Goal: Find specific page/section: Find specific page/section

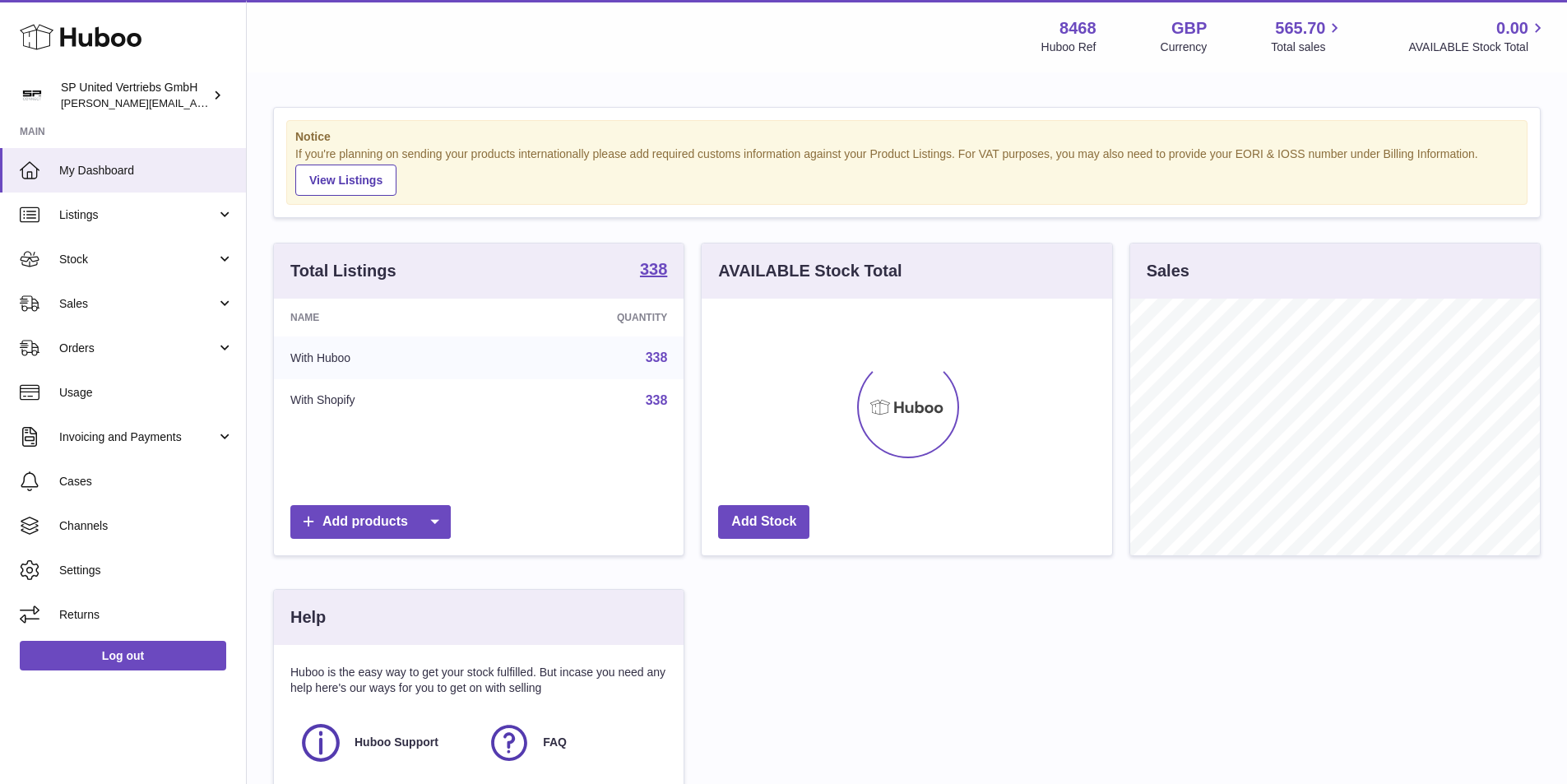
scroll to position [256, 411]
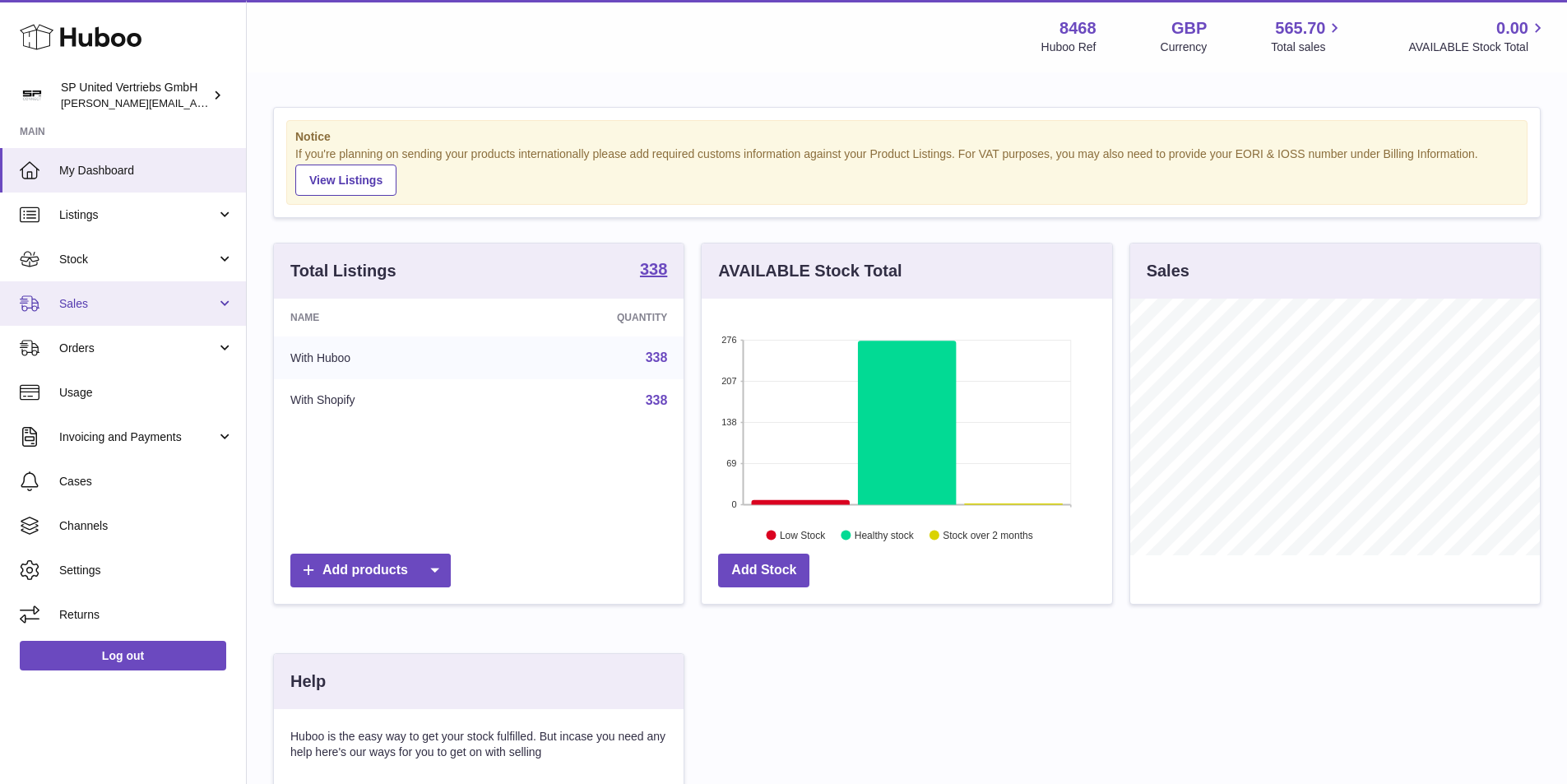
click at [126, 298] on span "Sales" at bounding box center [137, 303] width 157 height 15
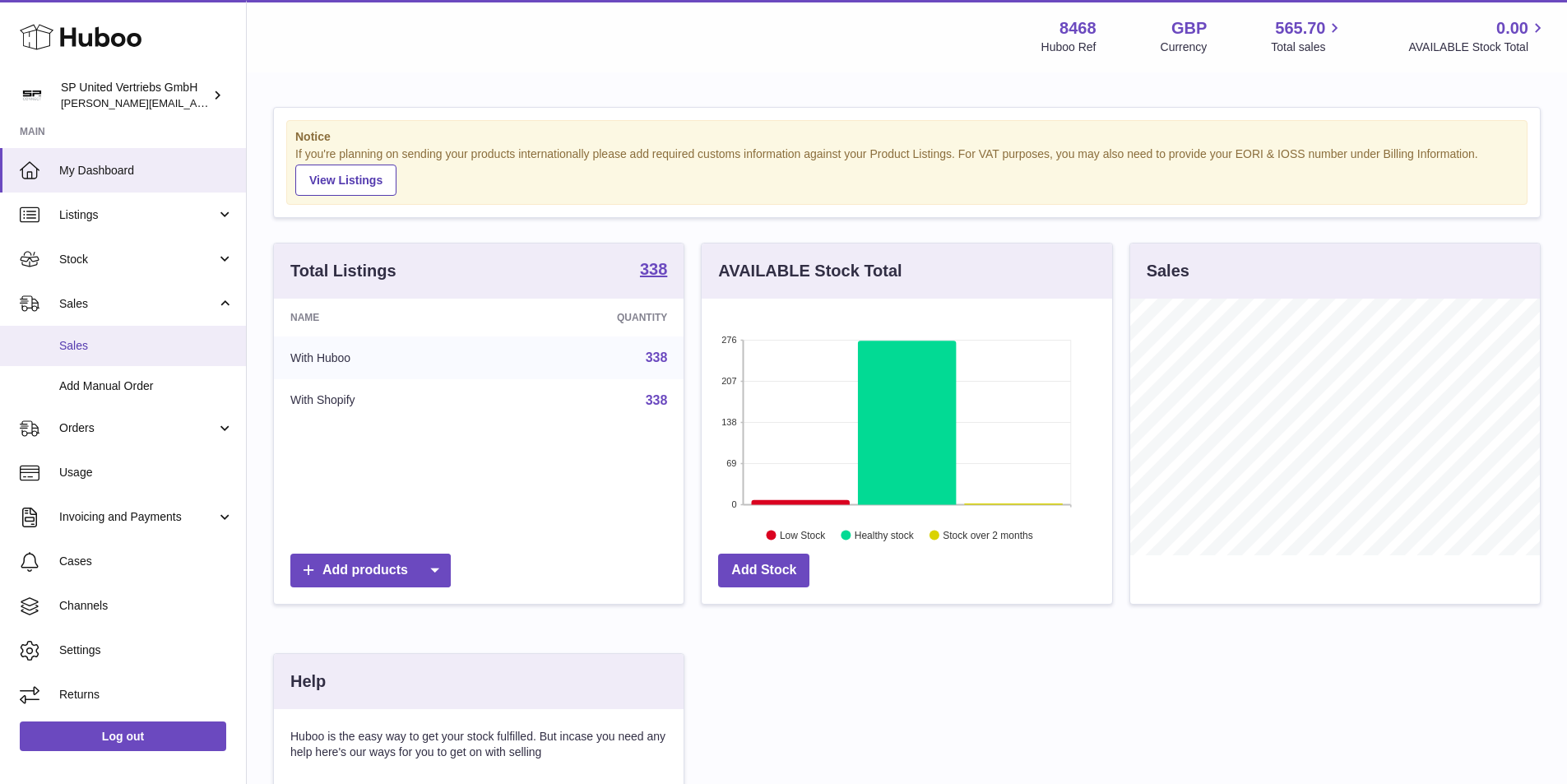
click at [120, 339] on span "Sales" at bounding box center [146, 346] width 174 height 15
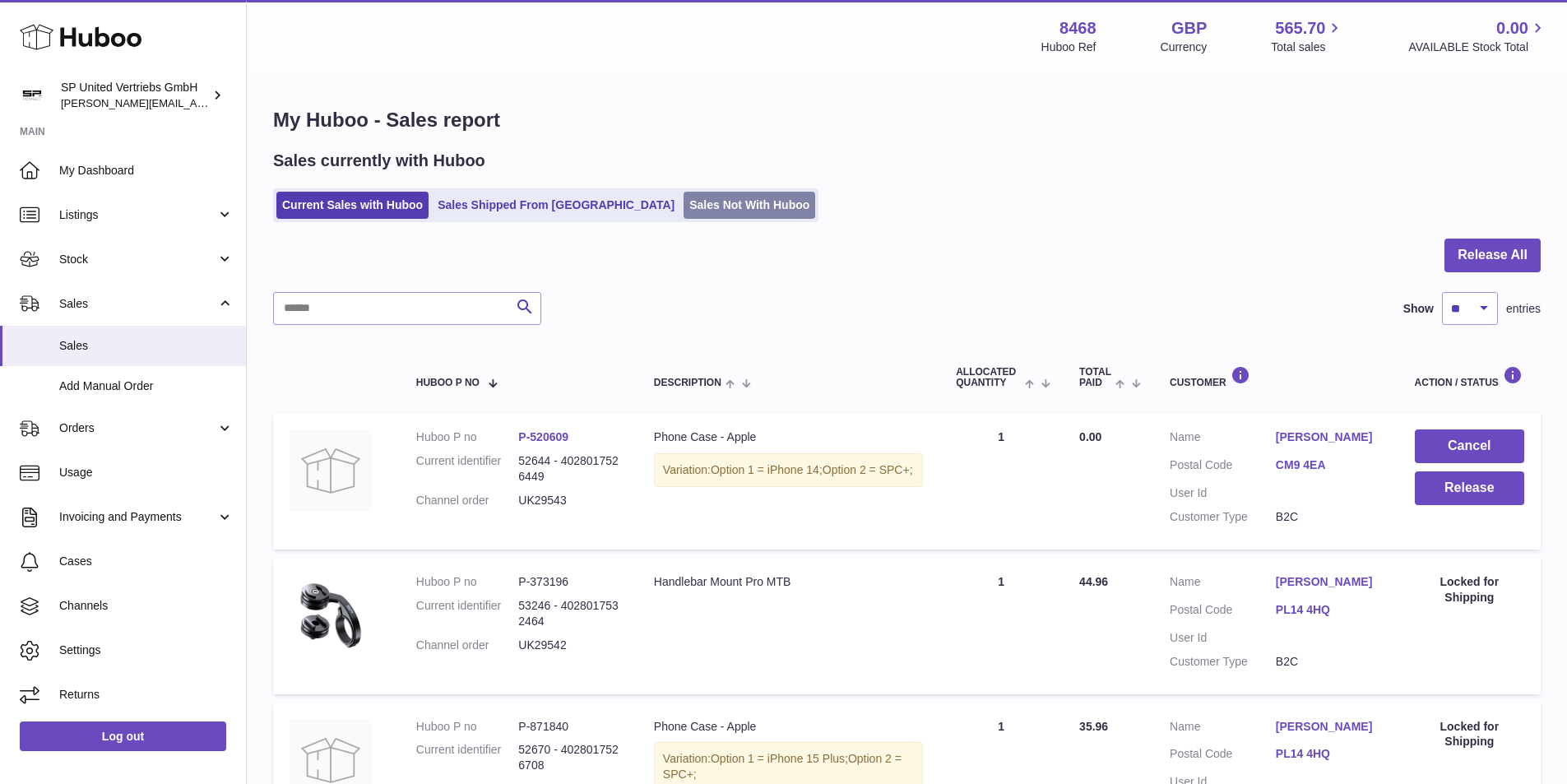
click at [683, 205] on link "Sales Not With Huboo" at bounding box center [749, 205] width 132 height 27
